Goal: Task Accomplishment & Management: Manage account settings

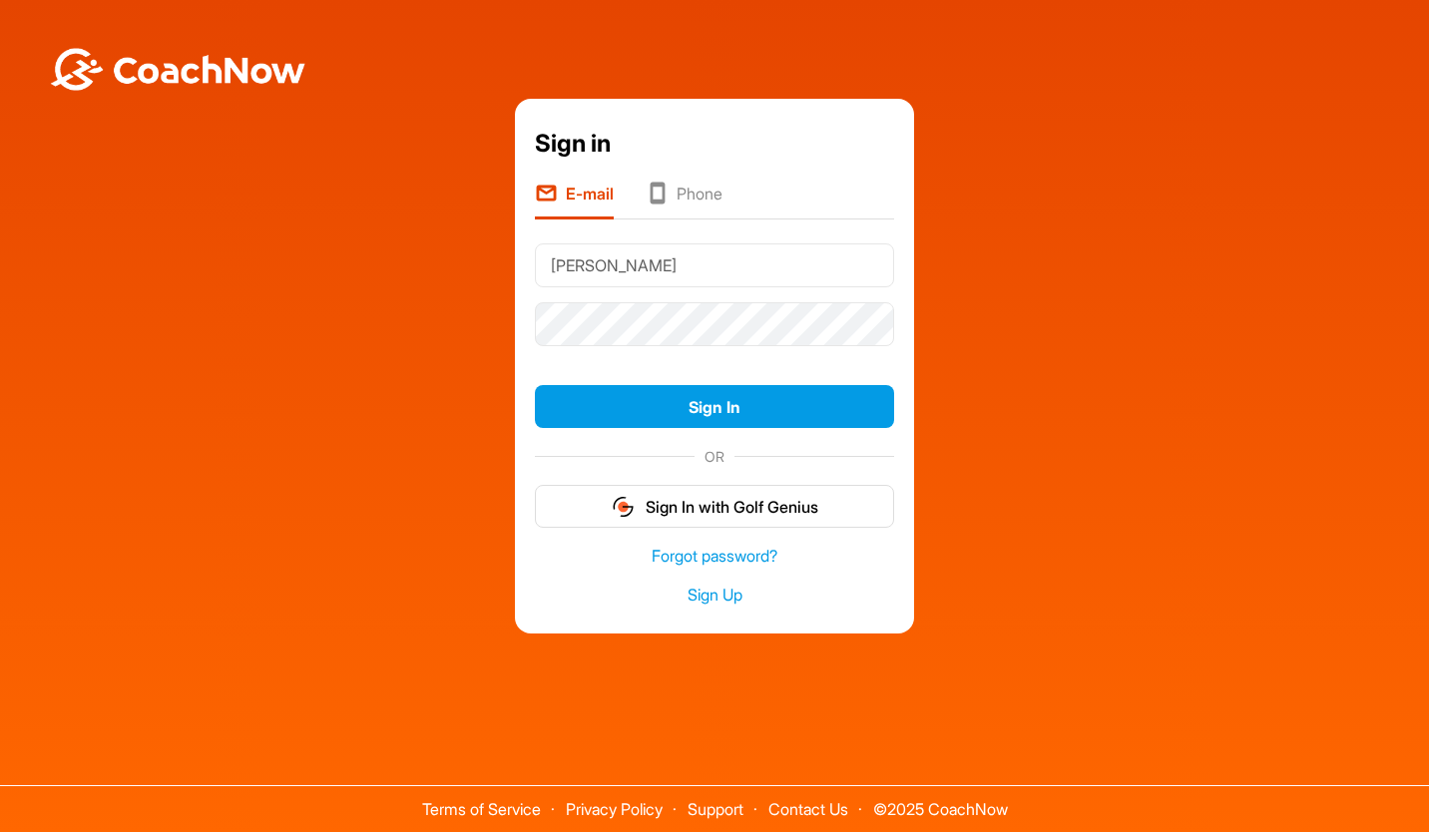
click at [800, 415] on button "Sign In" at bounding box center [714, 406] width 359 height 43
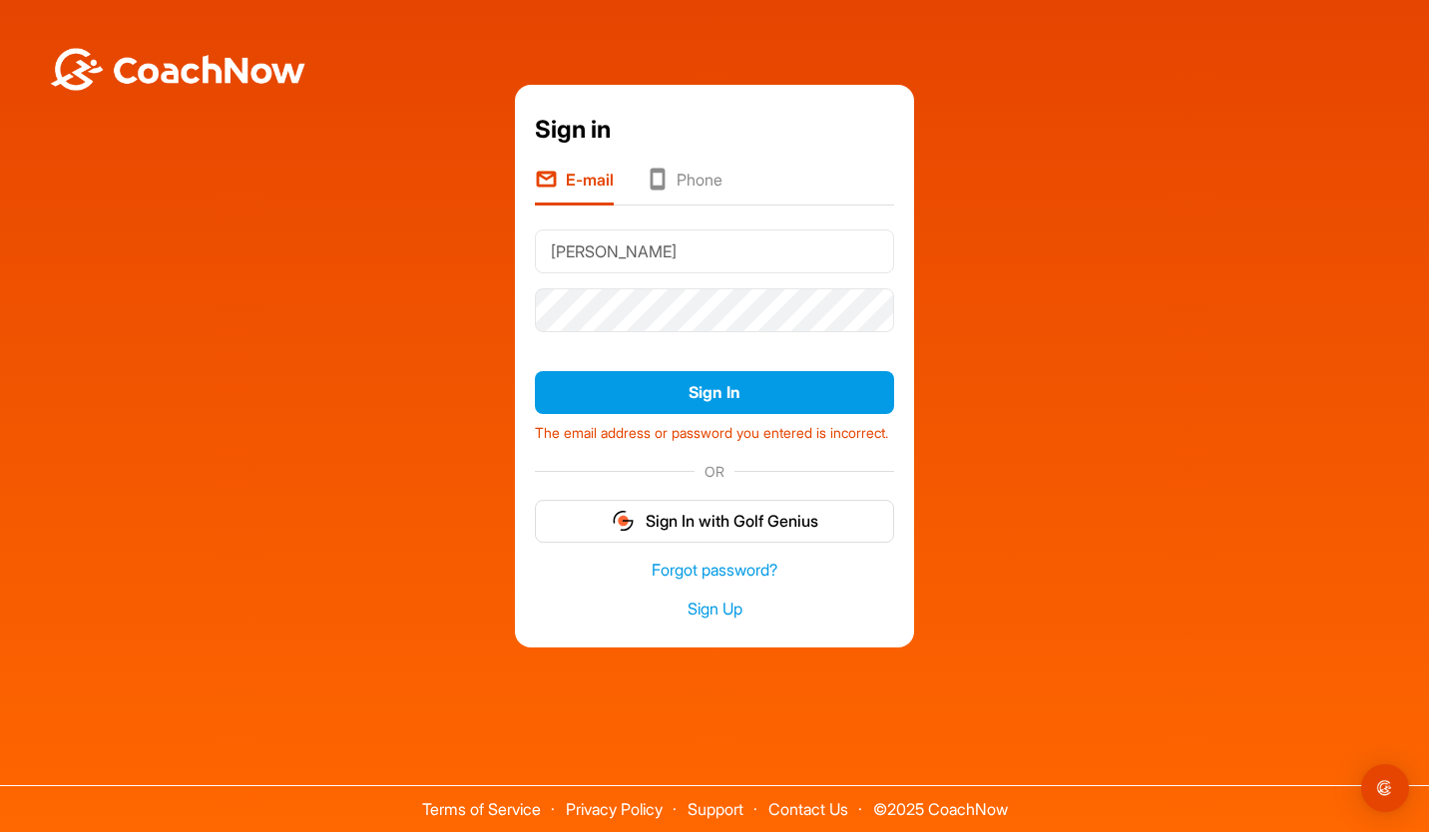
click at [1093, 340] on div "Sign in E-mail Phone [PERSON_NAME] Sign In The email address or password you en…" at bounding box center [714, 366] width 1409 height 563
click at [747, 383] on button "Sign In" at bounding box center [714, 392] width 359 height 43
click at [644, 249] on input "Lawson" at bounding box center [714, 251] width 359 height 44
click at [743, 574] on link "Forgot password?" at bounding box center [714, 570] width 359 height 23
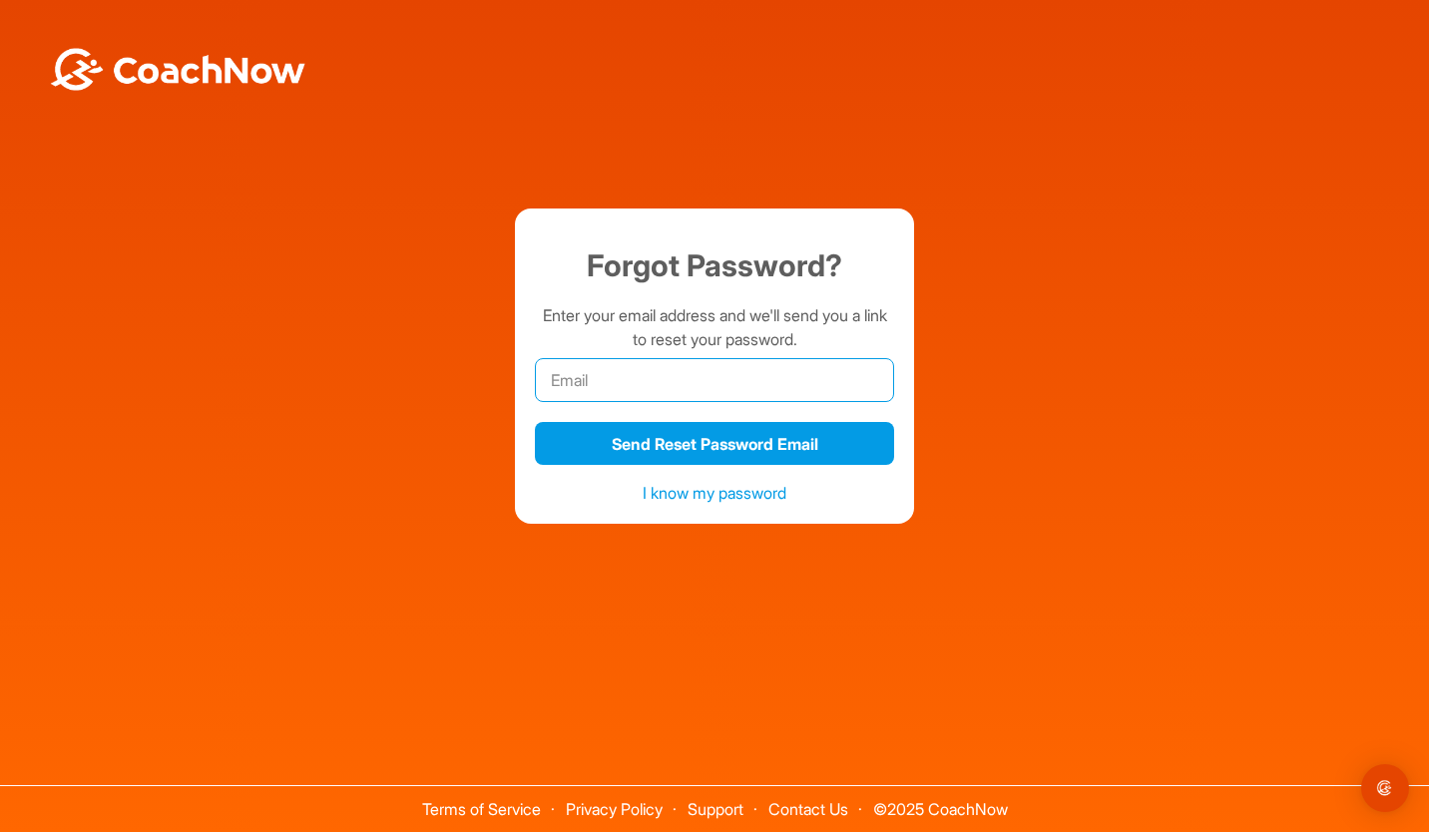
click at [786, 378] on input "email" at bounding box center [714, 380] width 359 height 44
type input "[EMAIL_ADDRESS][PERSON_NAME][DOMAIN_NAME]"
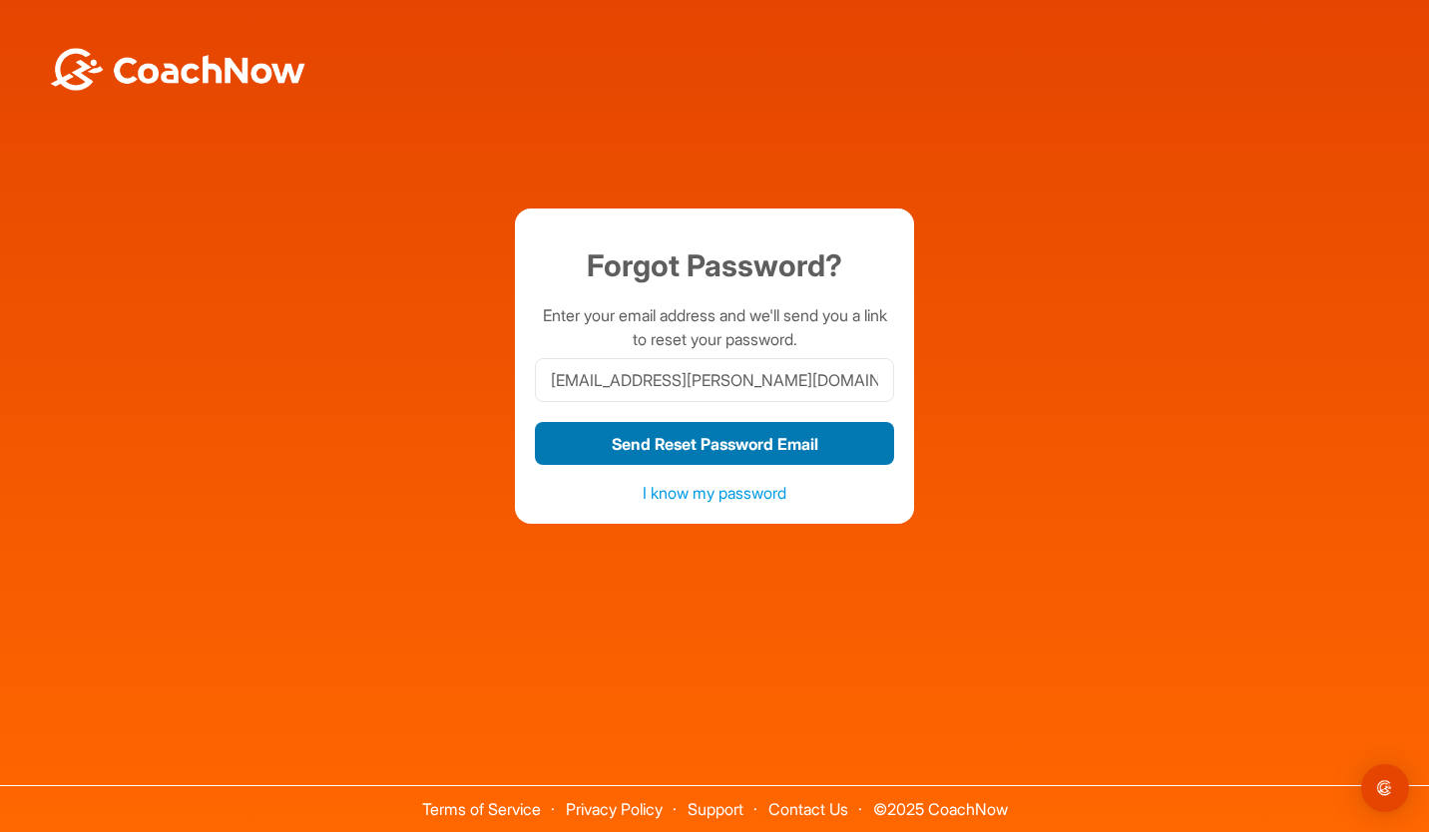
click at [711, 442] on button "Send Reset Password Email" at bounding box center [714, 443] width 359 height 43
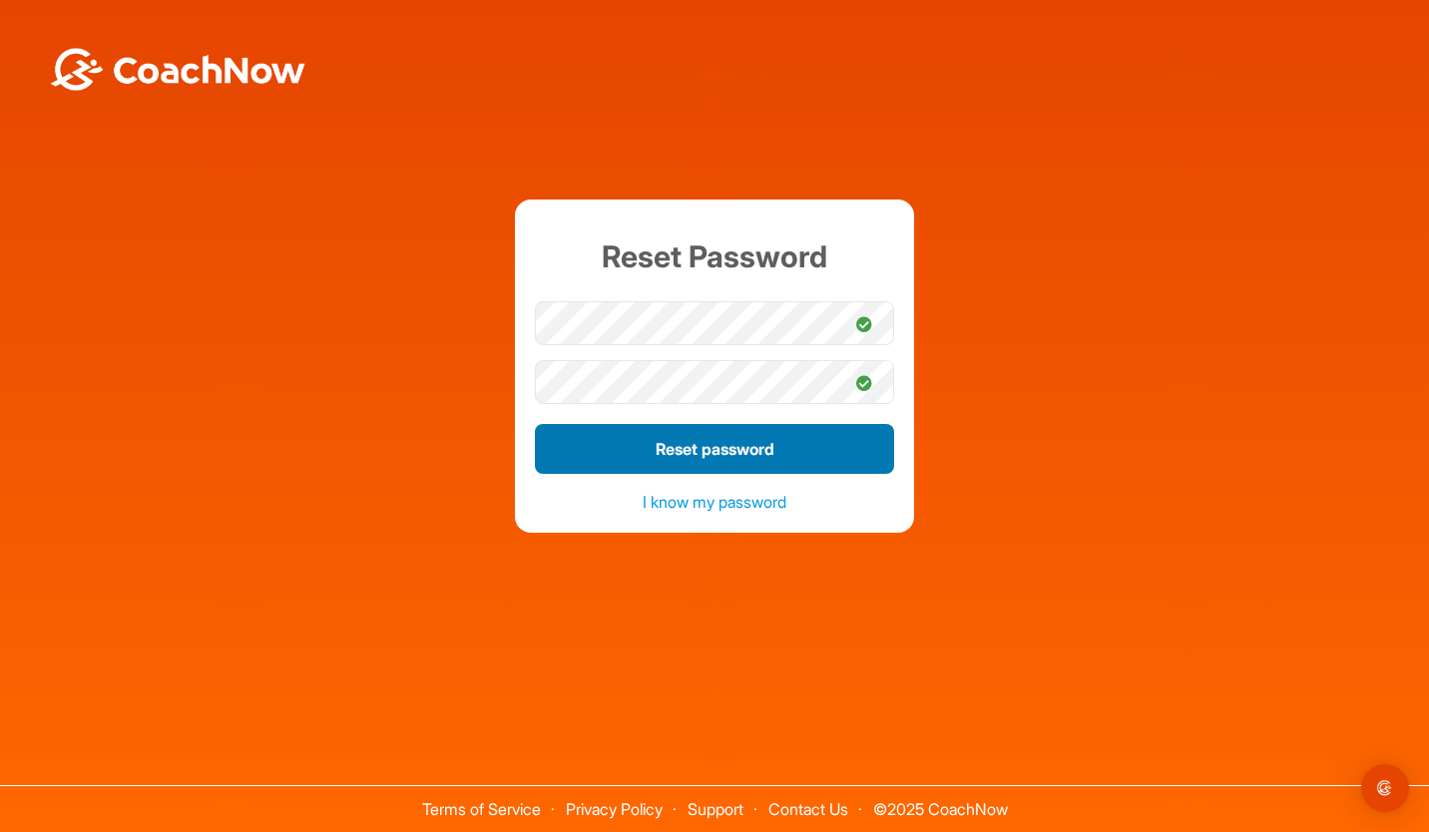
click at [722, 445] on button "Reset password" at bounding box center [714, 449] width 359 height 50
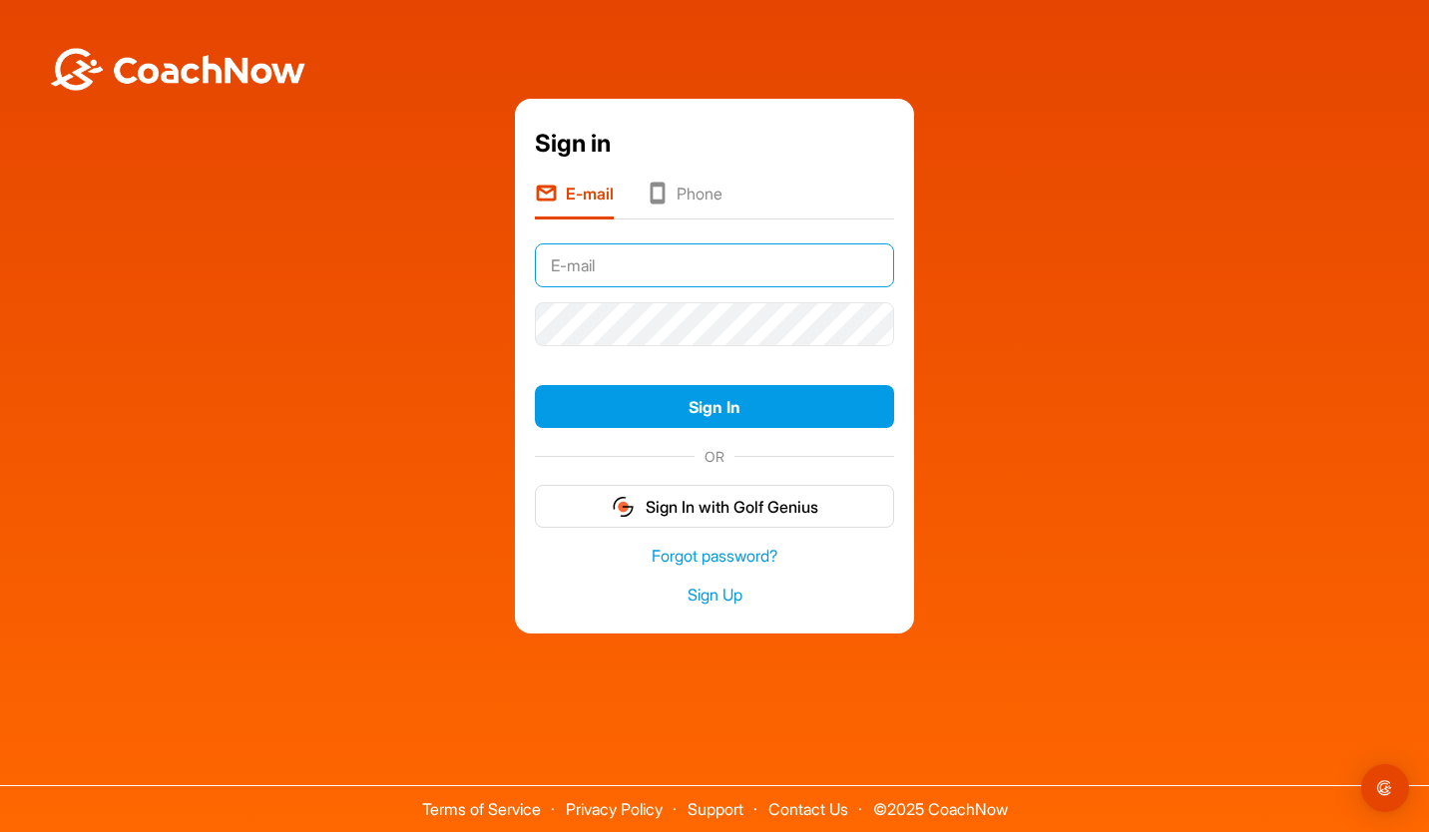
type input "[EMAIL_ADDRESS][PERSON_NAME][DOMAIN_NAME]"
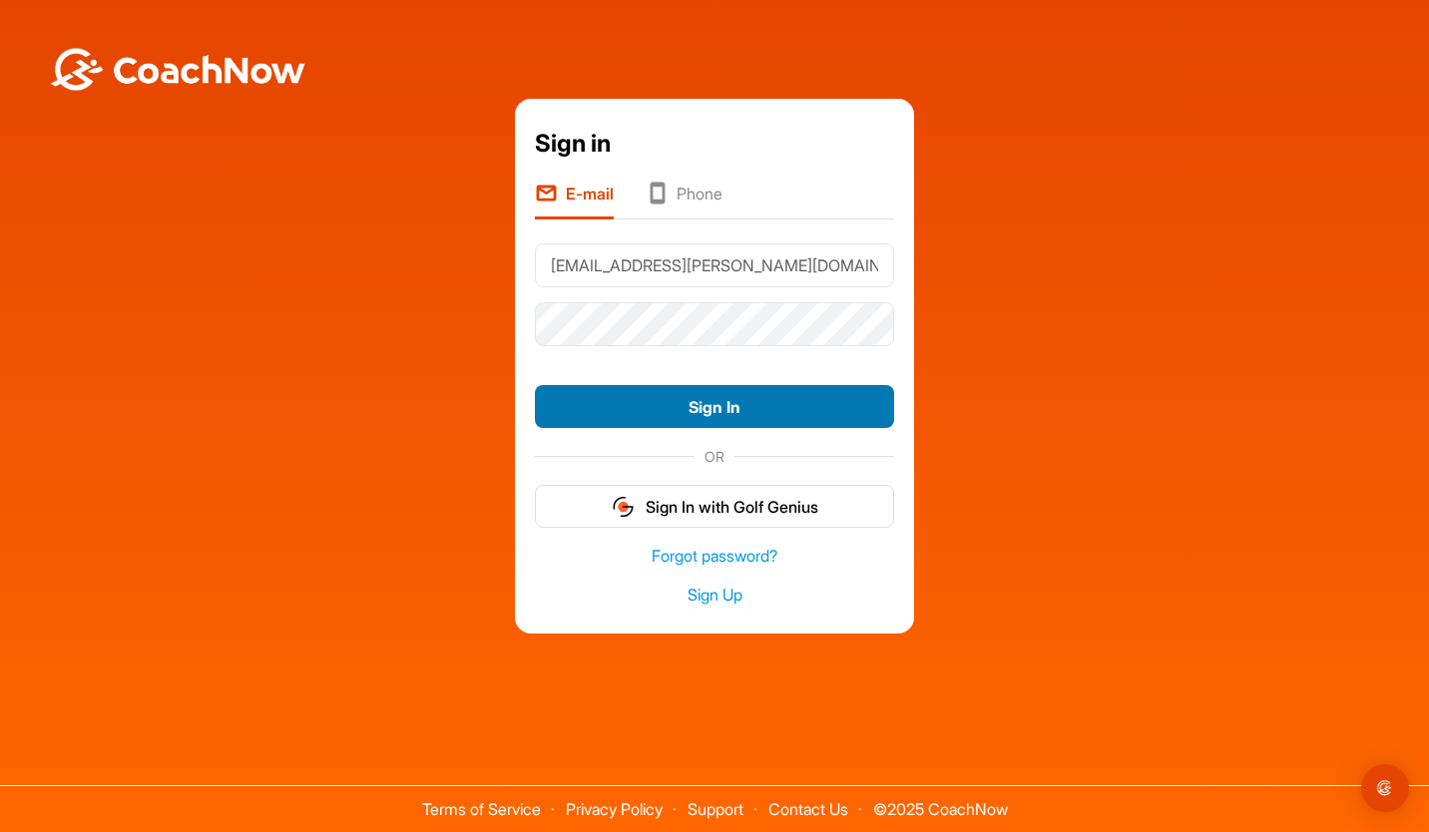
click at [738, 412] on button "Sign In" at bounding box center [714, 406] width 359 height 43
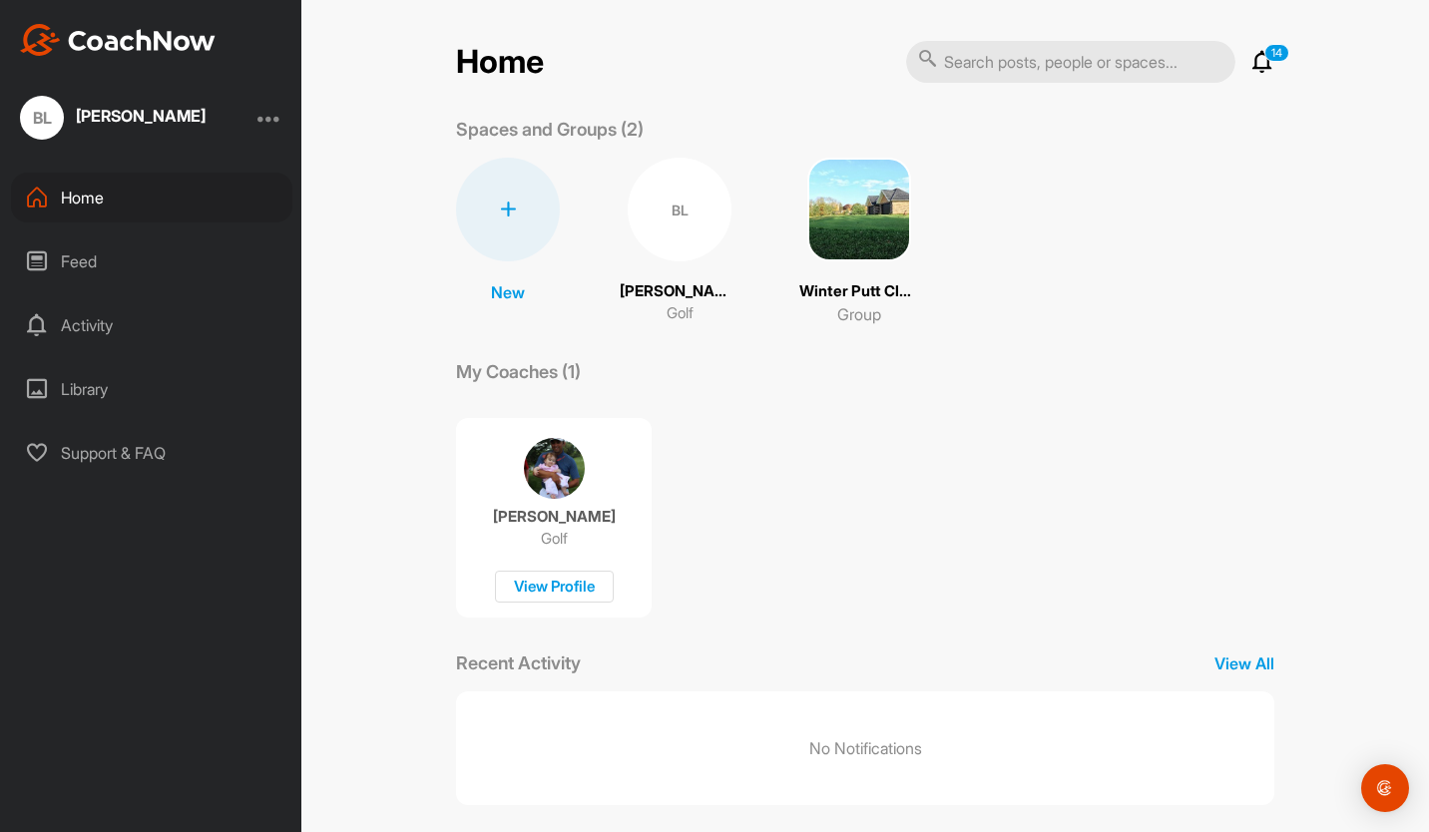
click at [678, 211] on div "BL" at bounding box center [680, 210] width 104 height 104
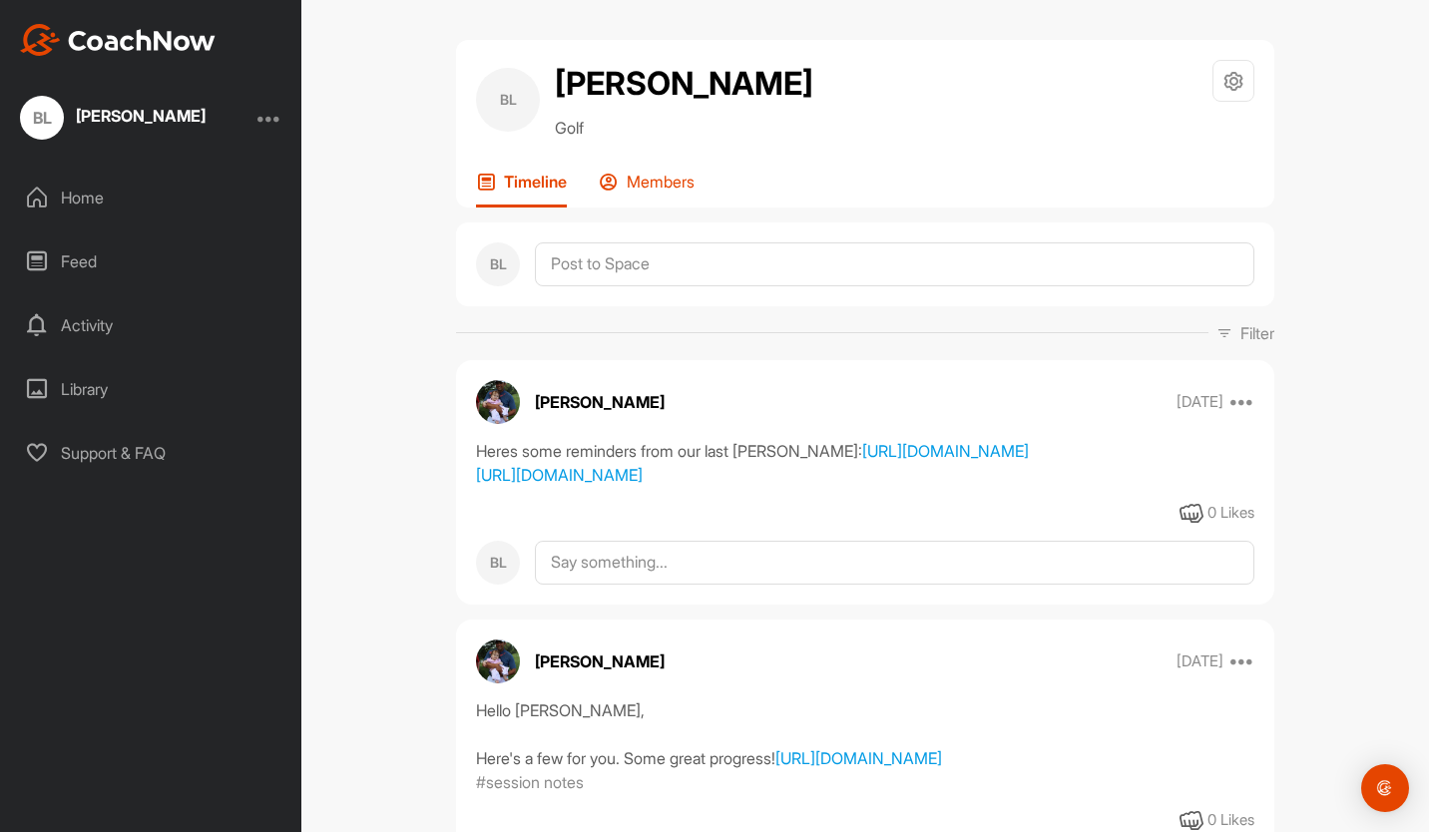
click at [667, 186] on p "Members" at bounding box center [661, 182] width 68 height 20
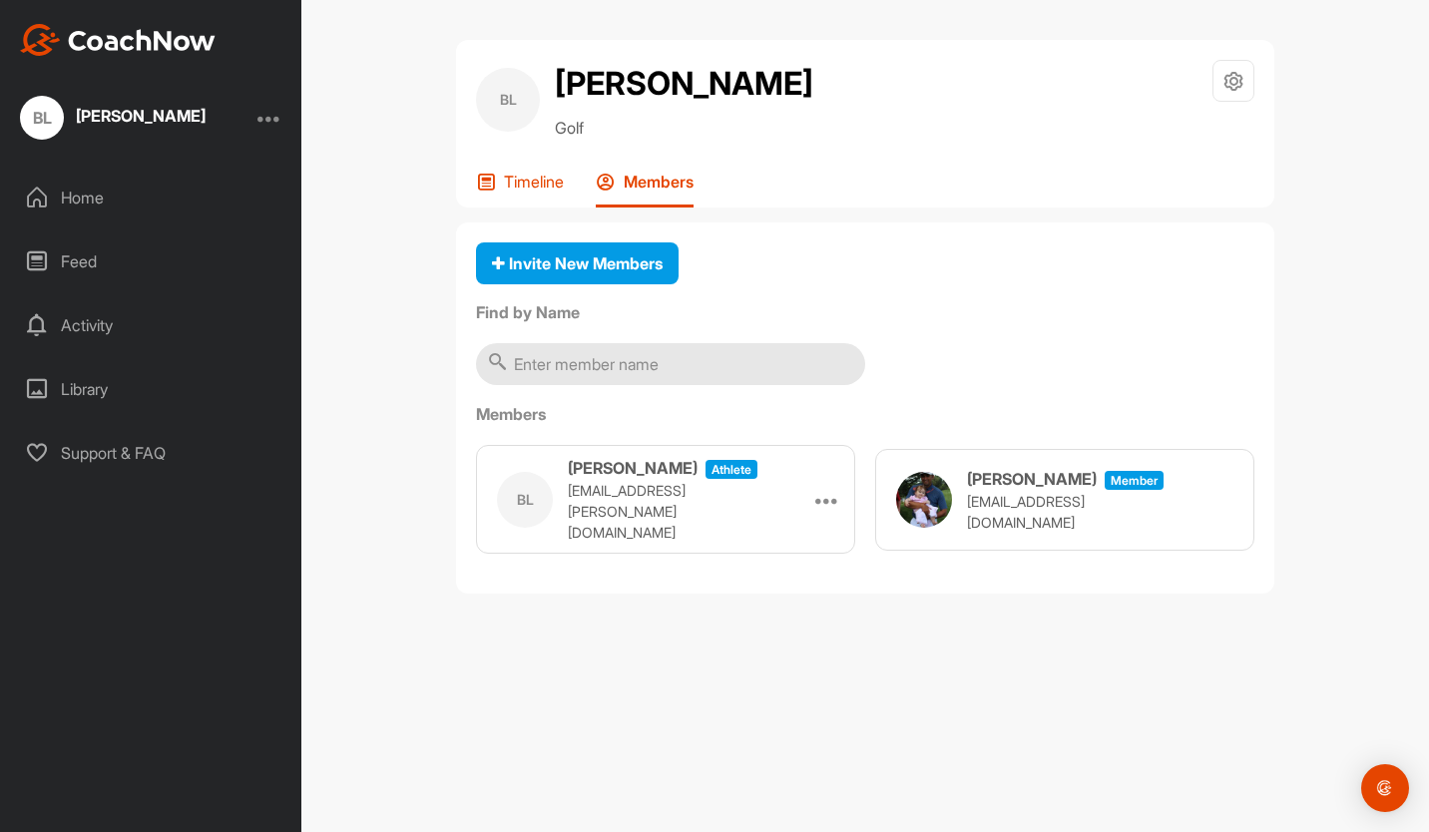
click at [514, 177] on p "Timeline" at bounding box center [534, 182] width 60 height 20
